Goal: Task Accomplishment & Management: Manage account settings

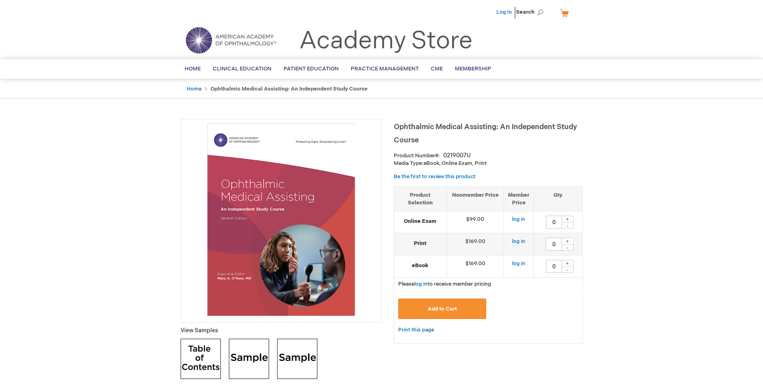
click at [504, 12] on link "Log In" at bounding box center [504, 12] width 16 height 6
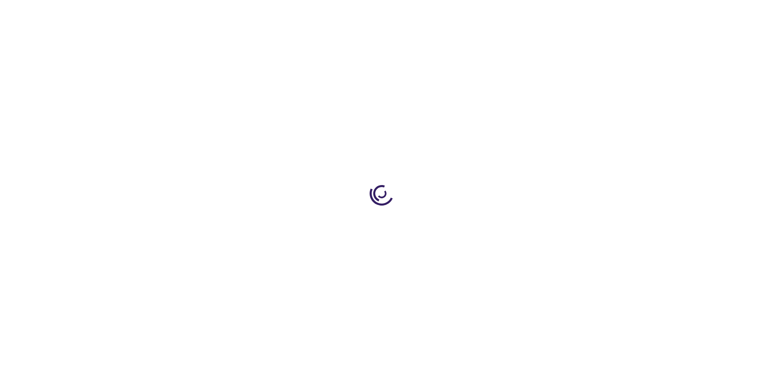
type input "0"
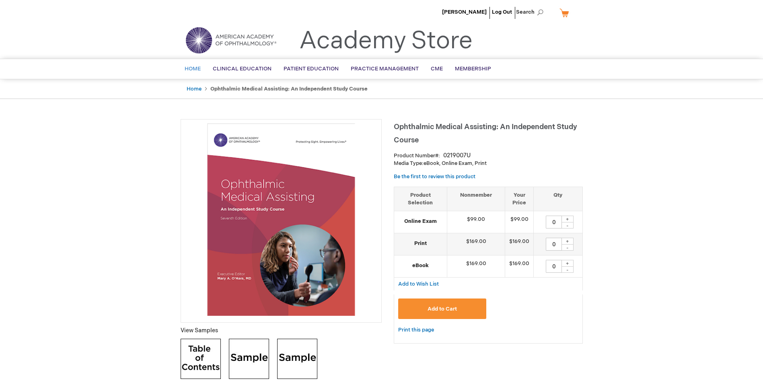
click at [191, 70] on span "Home" at bounding box center [192, 69] width 16 height 6
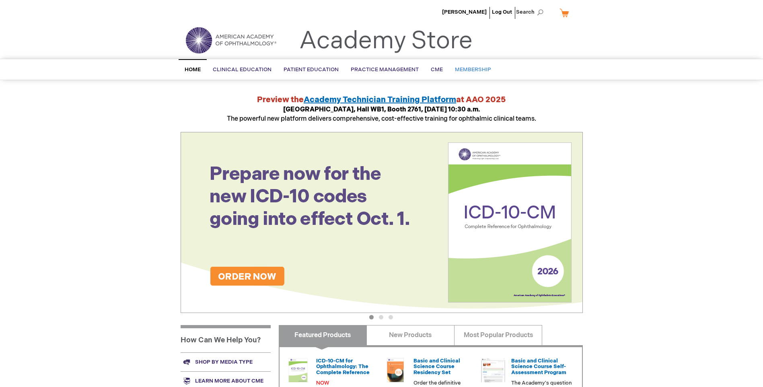
click at [475, 70] on span "Membership" at bounding box center [473, 69] width 36 height 6
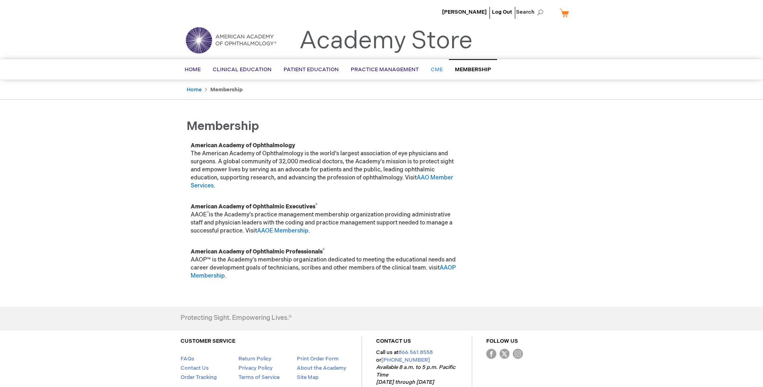
click at [437, 69] on span "CME" at bounding box center [436, 69] width 12 height 6
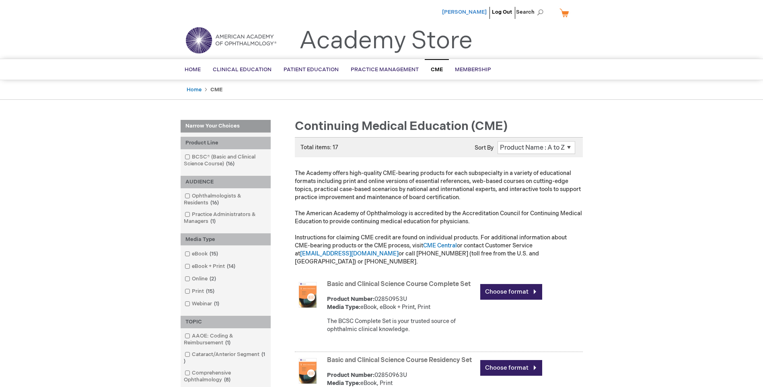
click at [474, 12] on span "[PERSON_NAME]" at bounding box center [464, 12] width 45 height 6
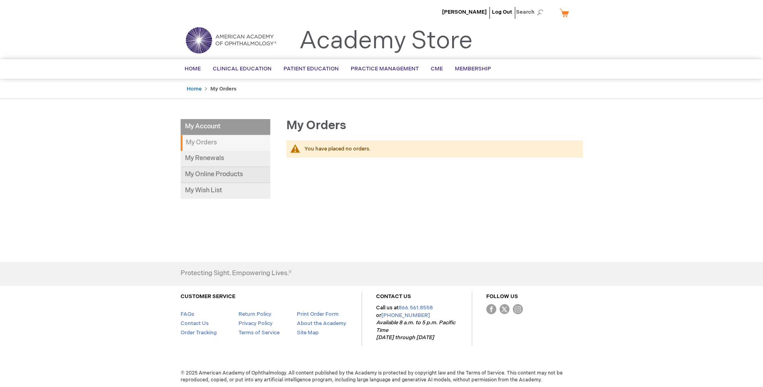
click at [233, 174] on link "My Online Products" at bounding box center [225, 175] width 90 height 16
